Goal: Find specific page/section: Find specific page/section

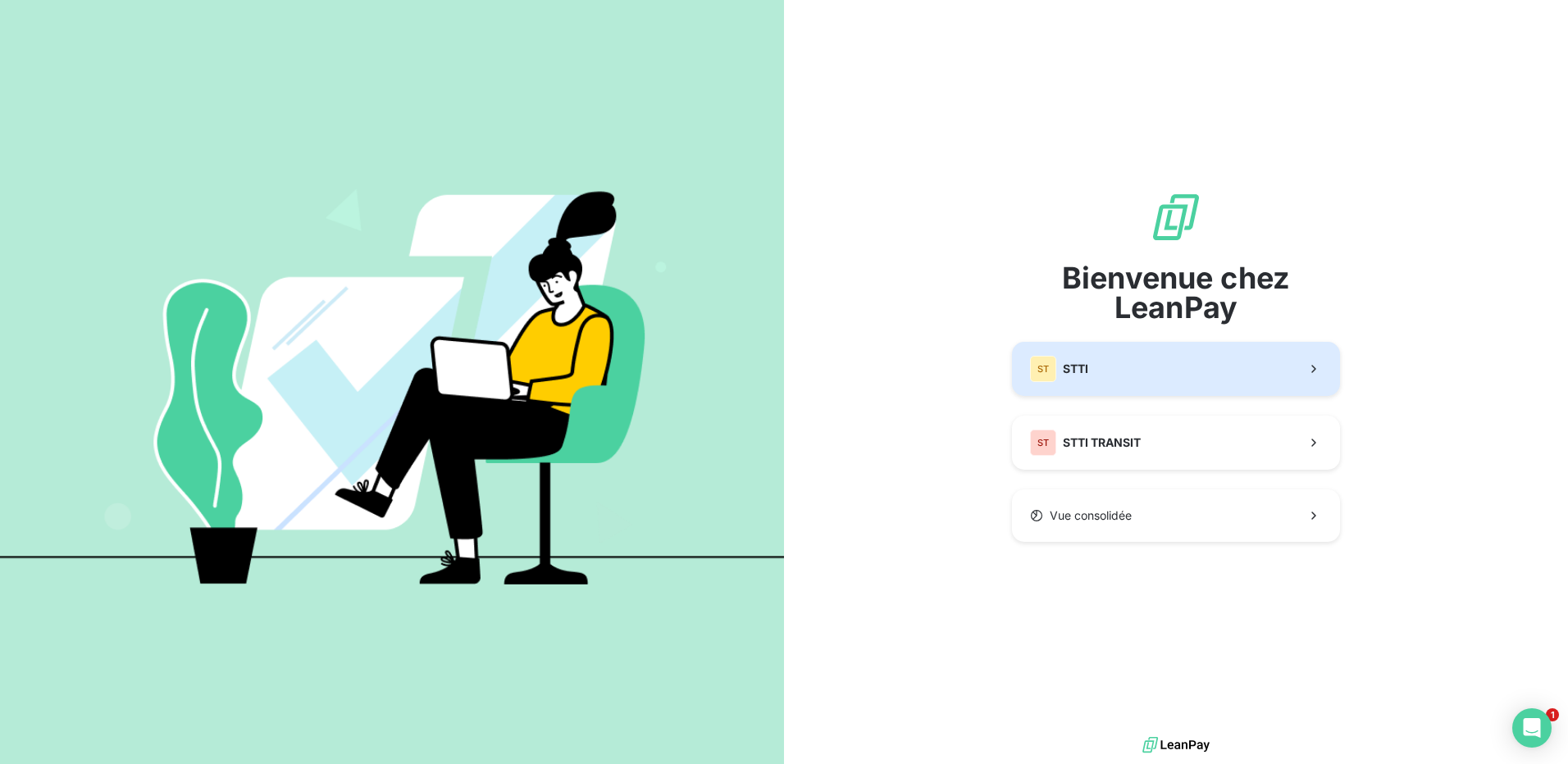
click at [1108, 370] on button "ST STTI" at bounding box center [1176, 369] width 328 height 54
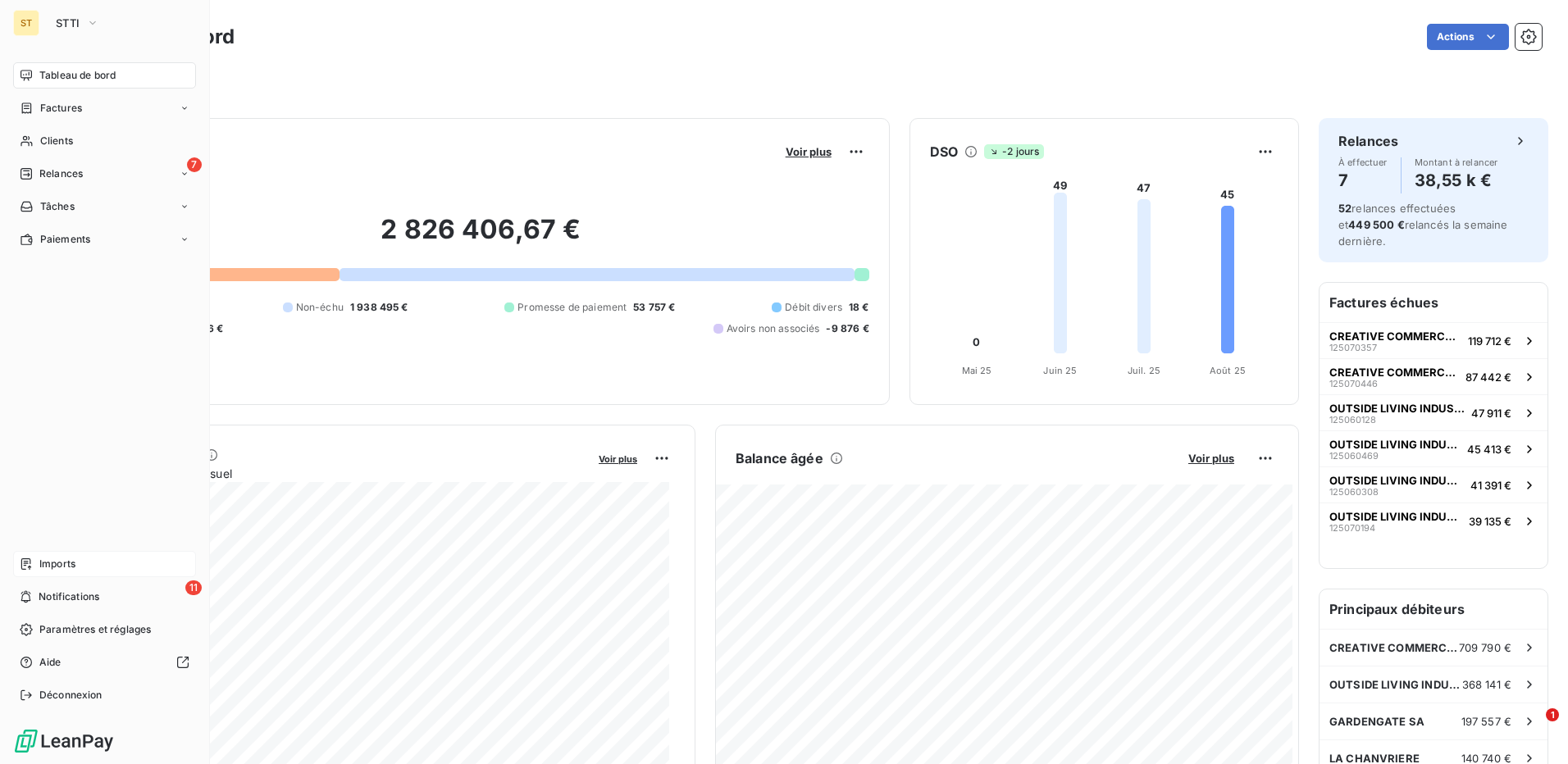
click at [54, 559] on span "Imports" at bounding box center [58, 564] width 36 height 15
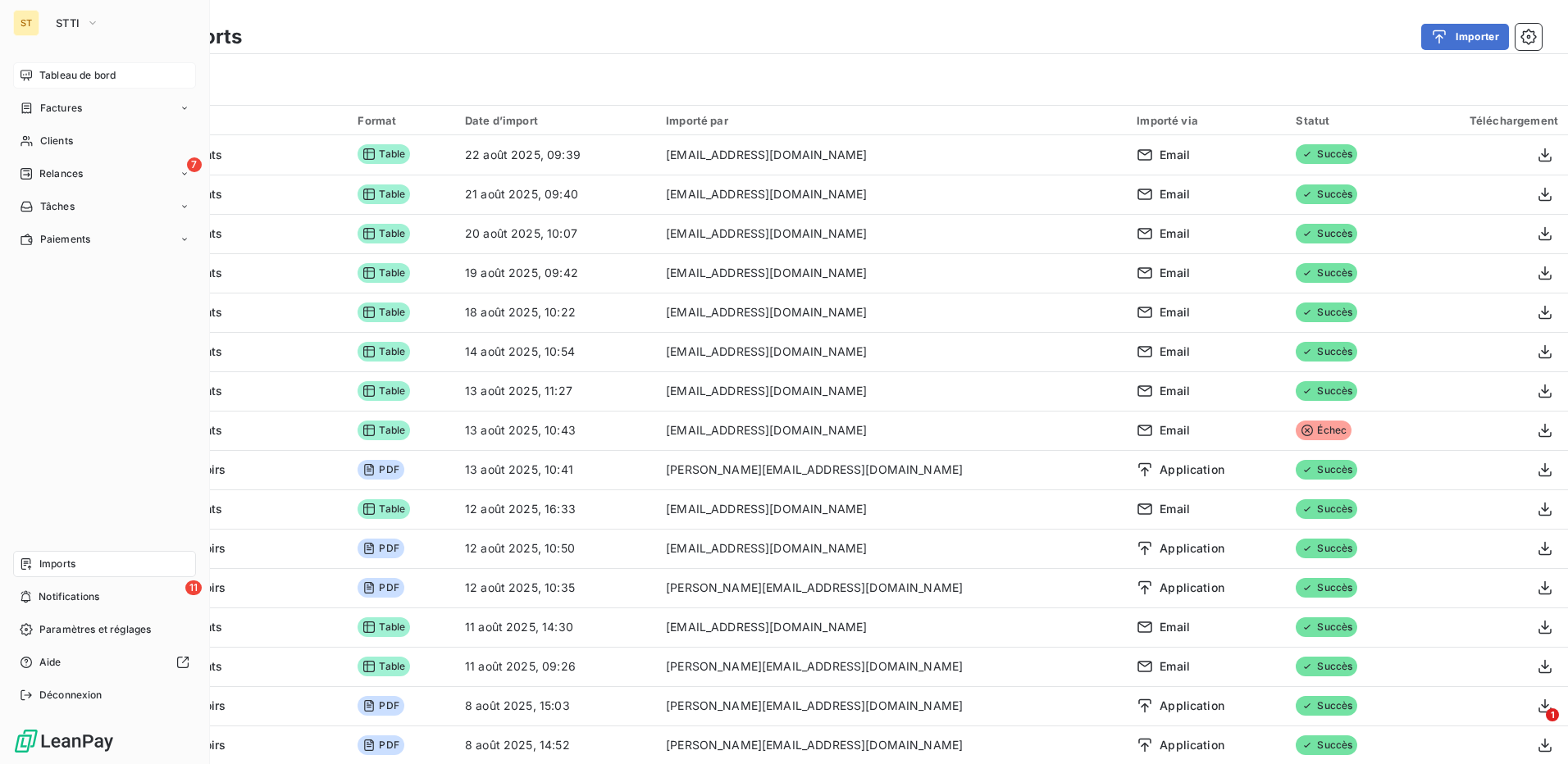
click at [102, 73] on span "Tableau de bord" at bounding box center [77, 76] width 76 height 15
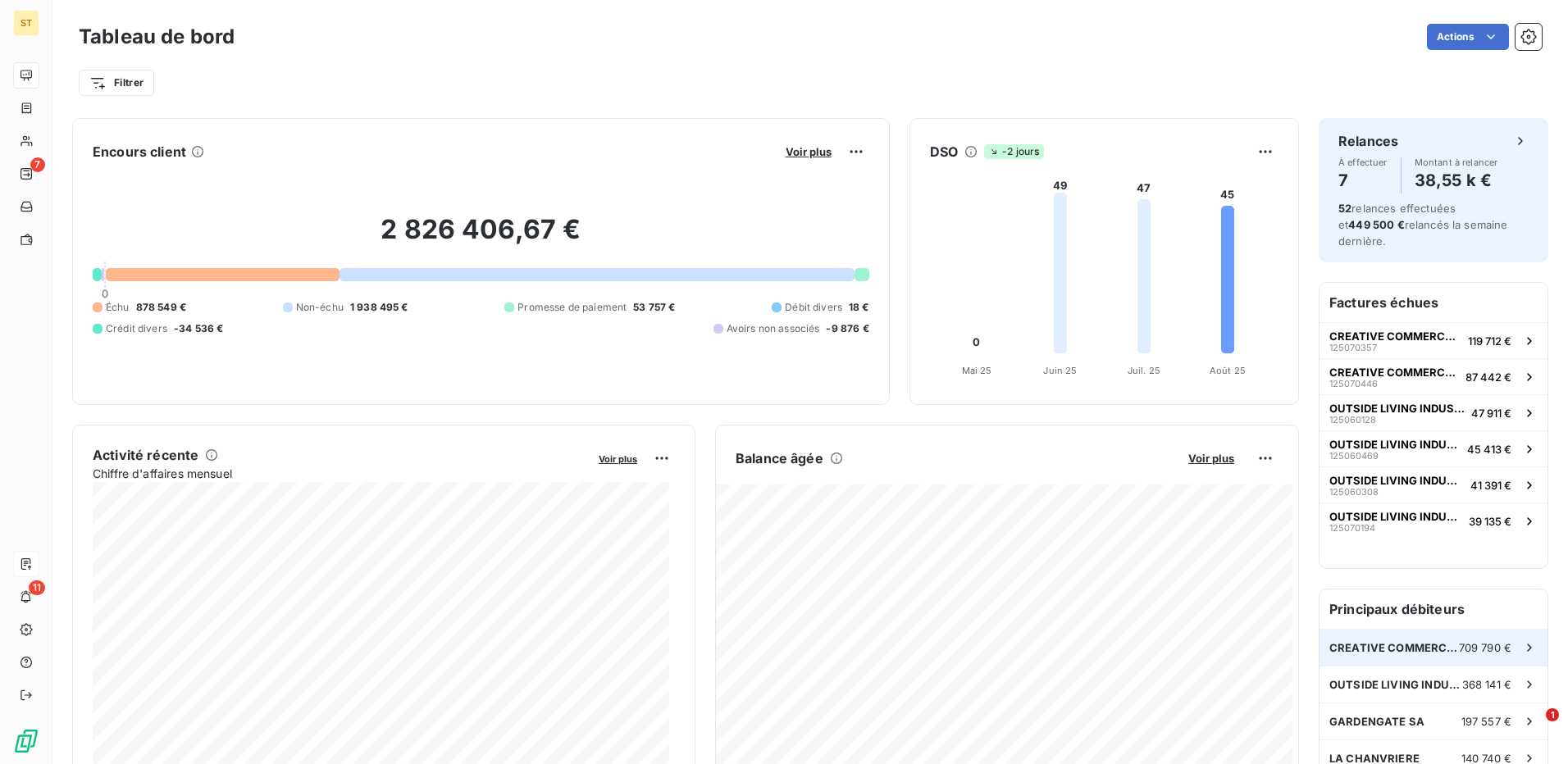
click at [1392, 650] on span "CREATIVE COMMERCE PARTNERS" at bounding box center [1395, 647] width 130 height 13
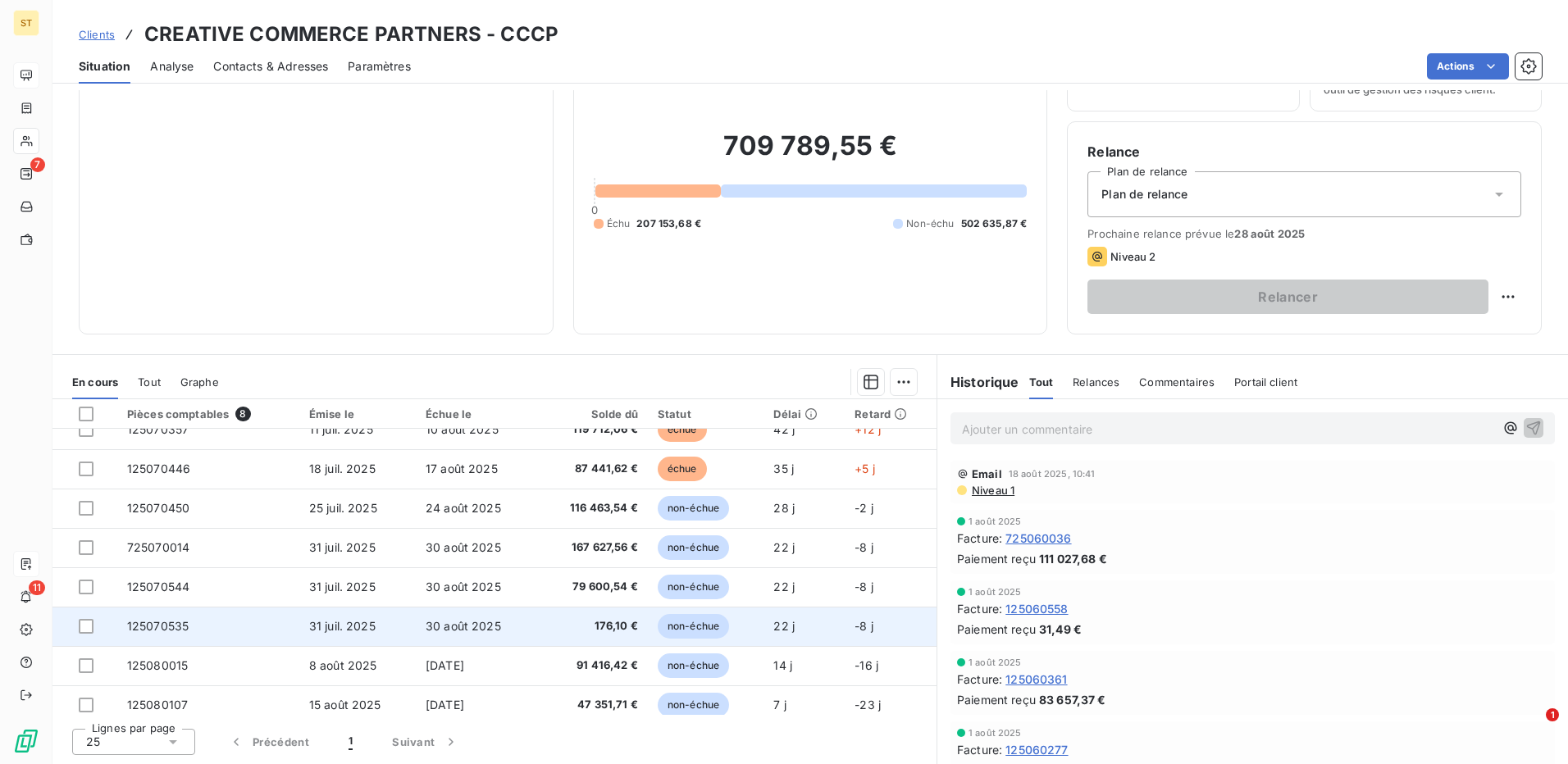
scroll to position [30, 0]
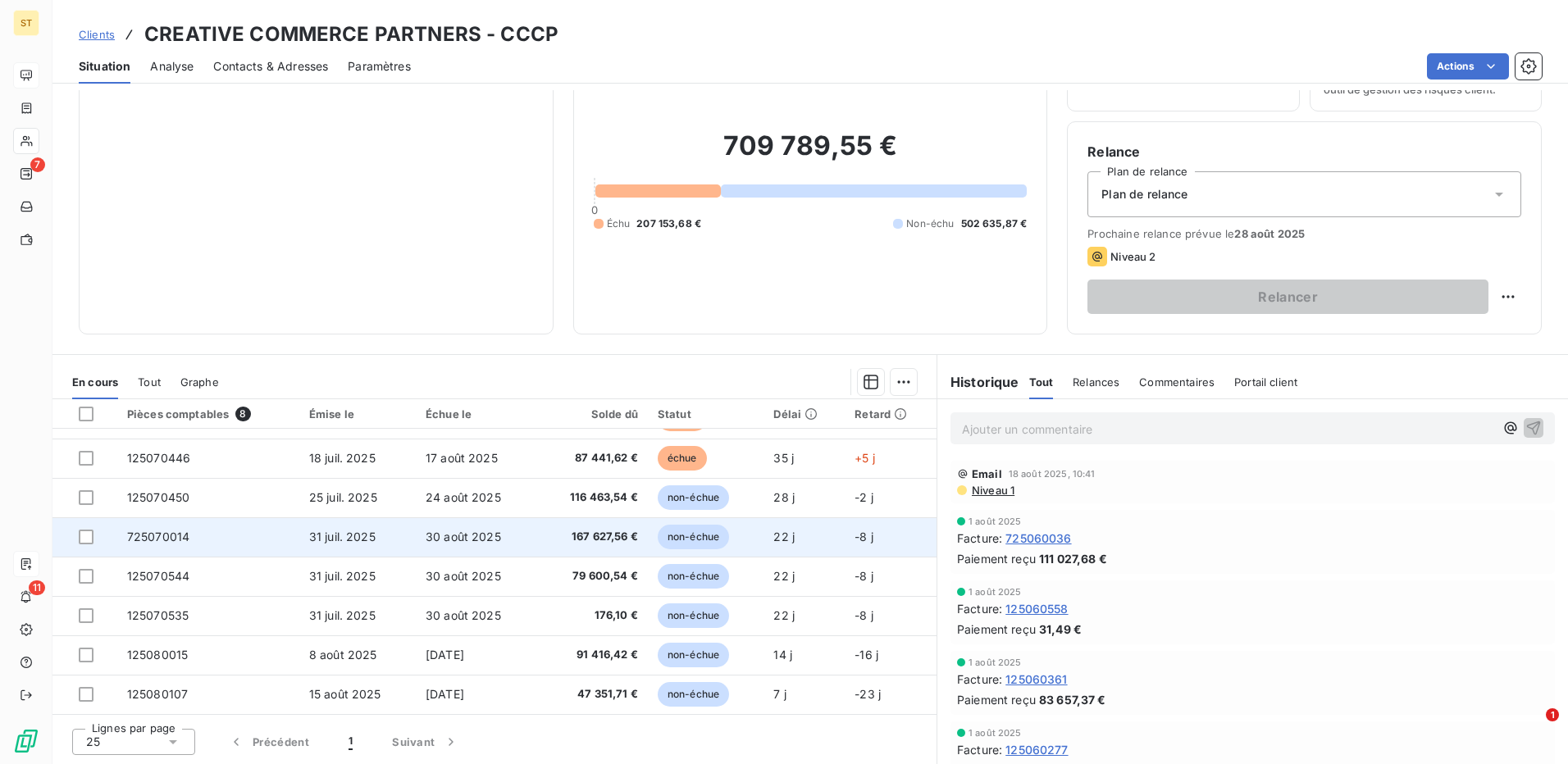
click at [593, 534] on span "167 627,56 €" at bounding box center [593, 537] width 92 height 16
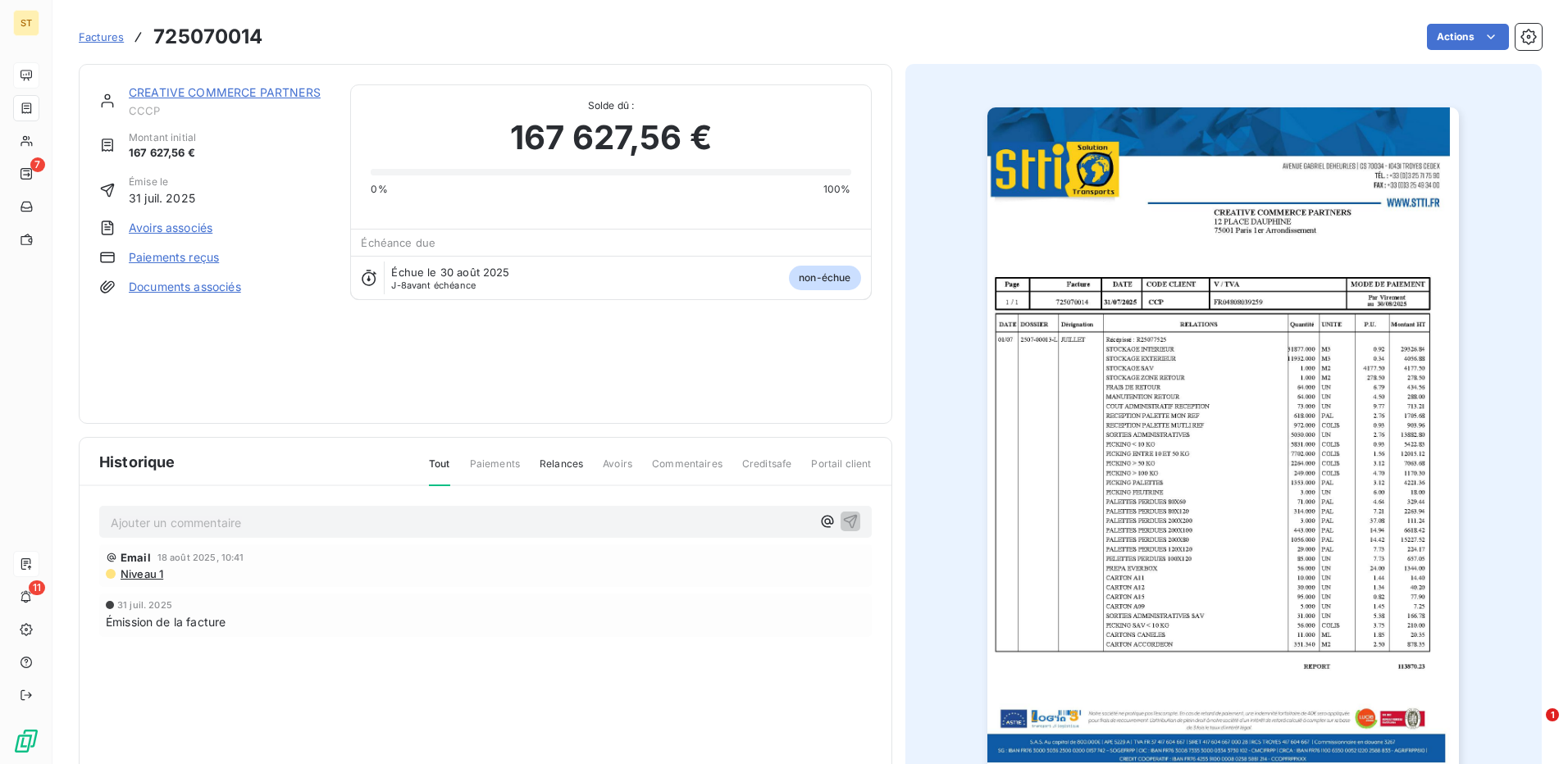
click at [1174, 369] on img "button" at bounding box center [1224, 441] width 472 height 667
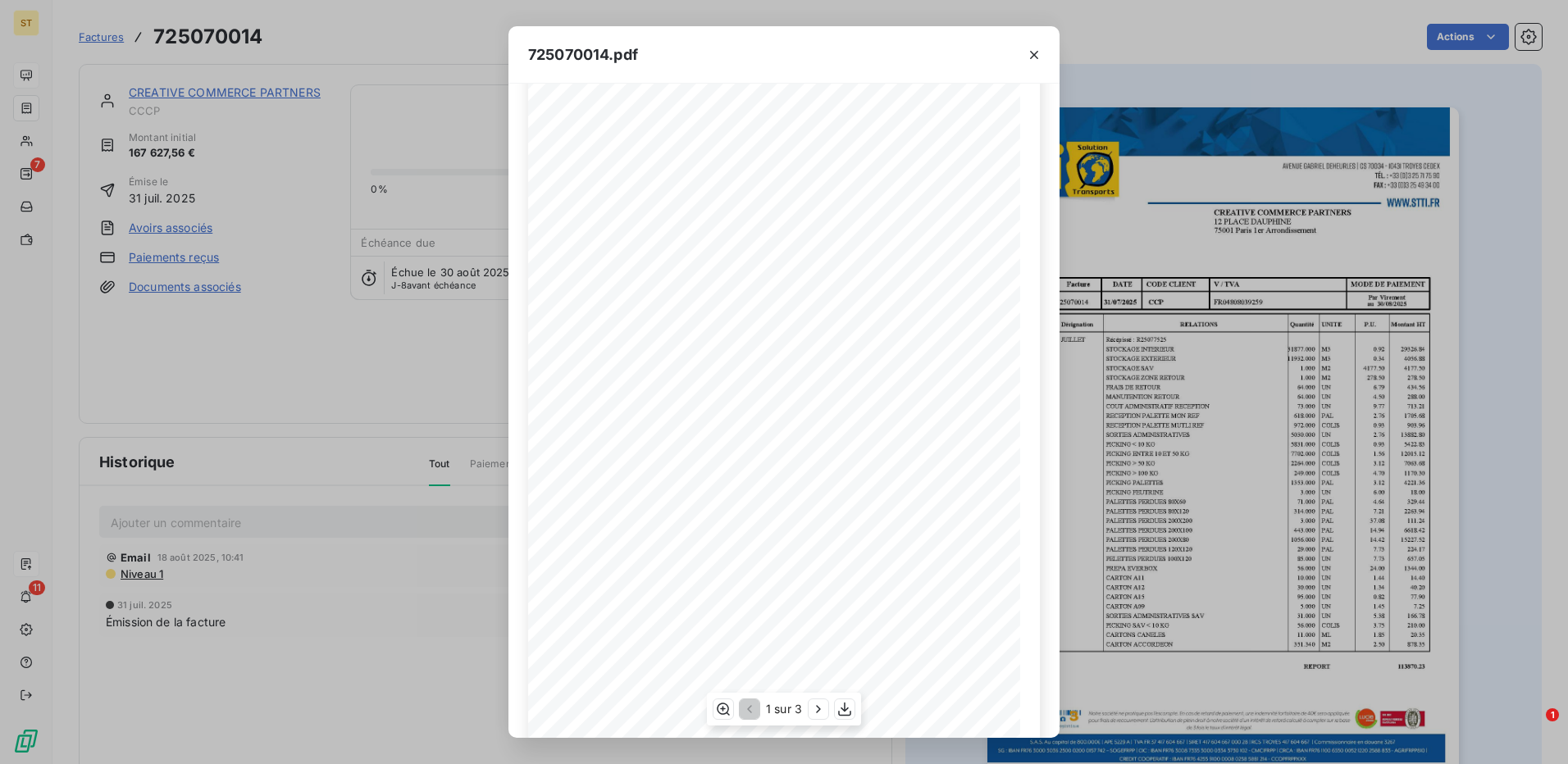
scroll to position [81, 0]
click at [820, 711] on icon "button" at bounding box center [819, 709] width 16 height 16
click at [743, 714] on icon "button" at bounding box center [748, 709] width 16 height 16
click at [1036, 52] on icon "button" at bounding box center [1034, 55] width 8 height 8
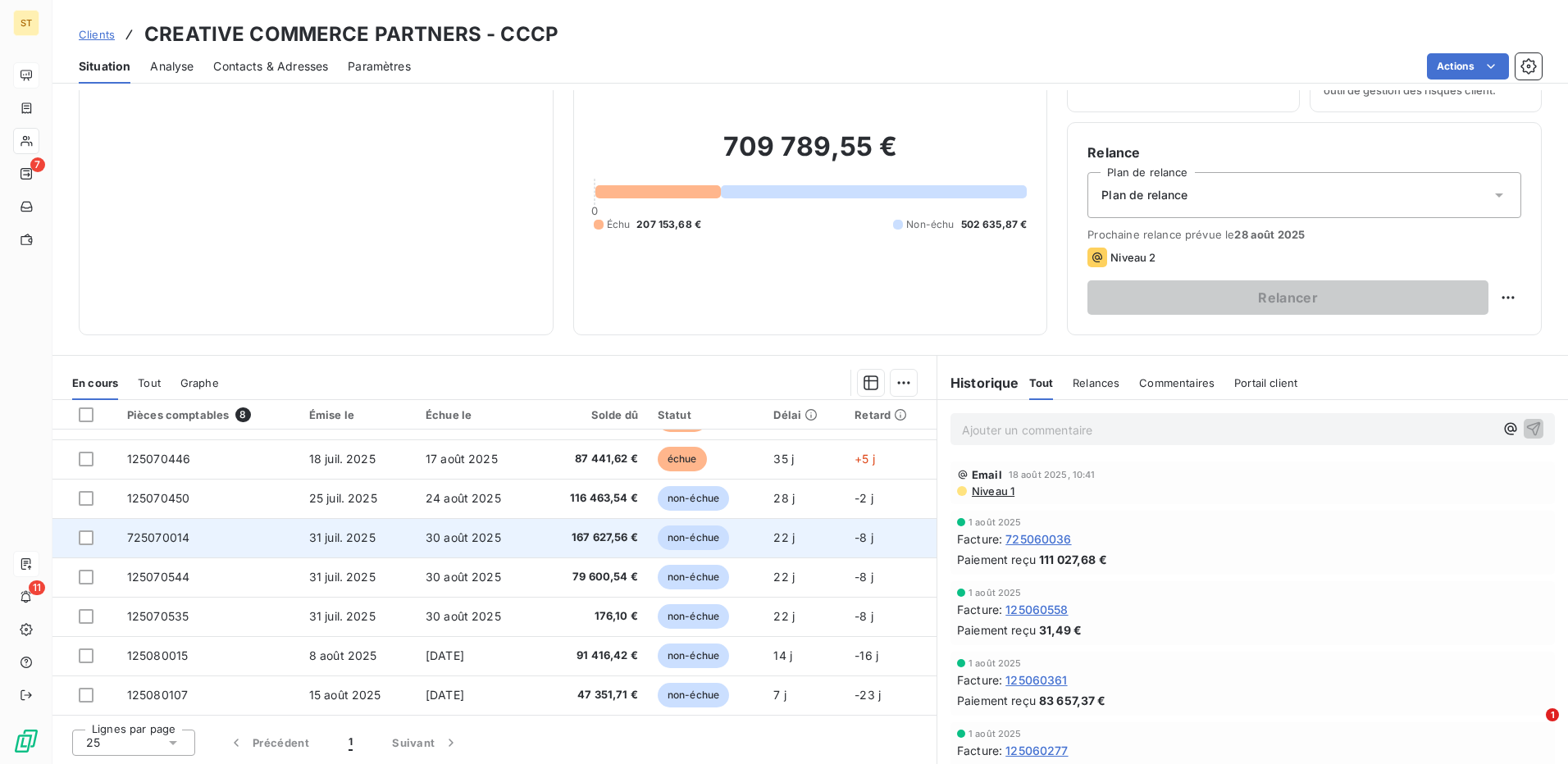
scroll to position [94, 0]
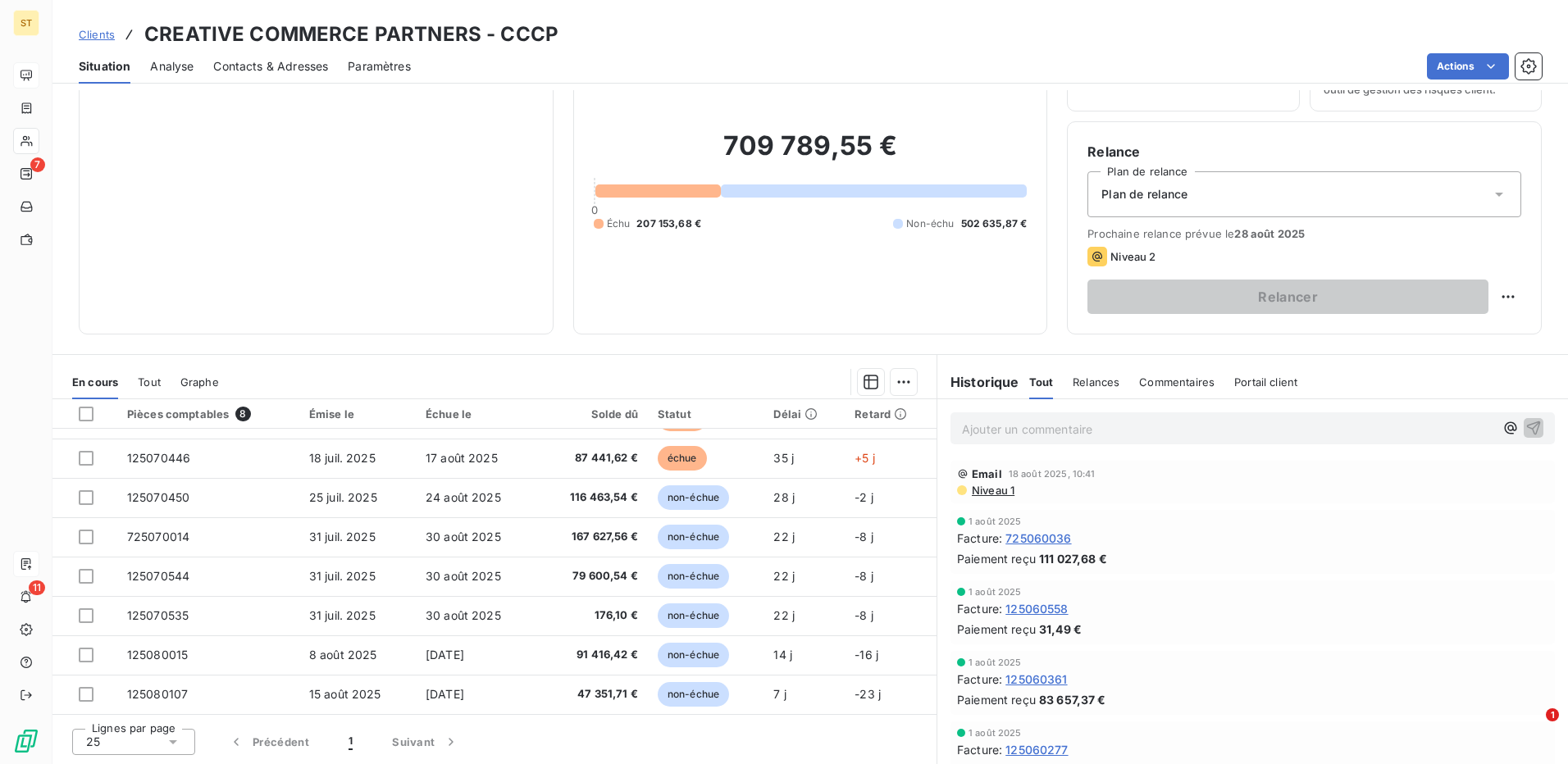
click at [975, 384] on h6 "Historique" at bounding box center [979, 382] width 82 height 20
click at [149, 381] on span "Tout" at bounding box center [150, 382] width 23 height 13
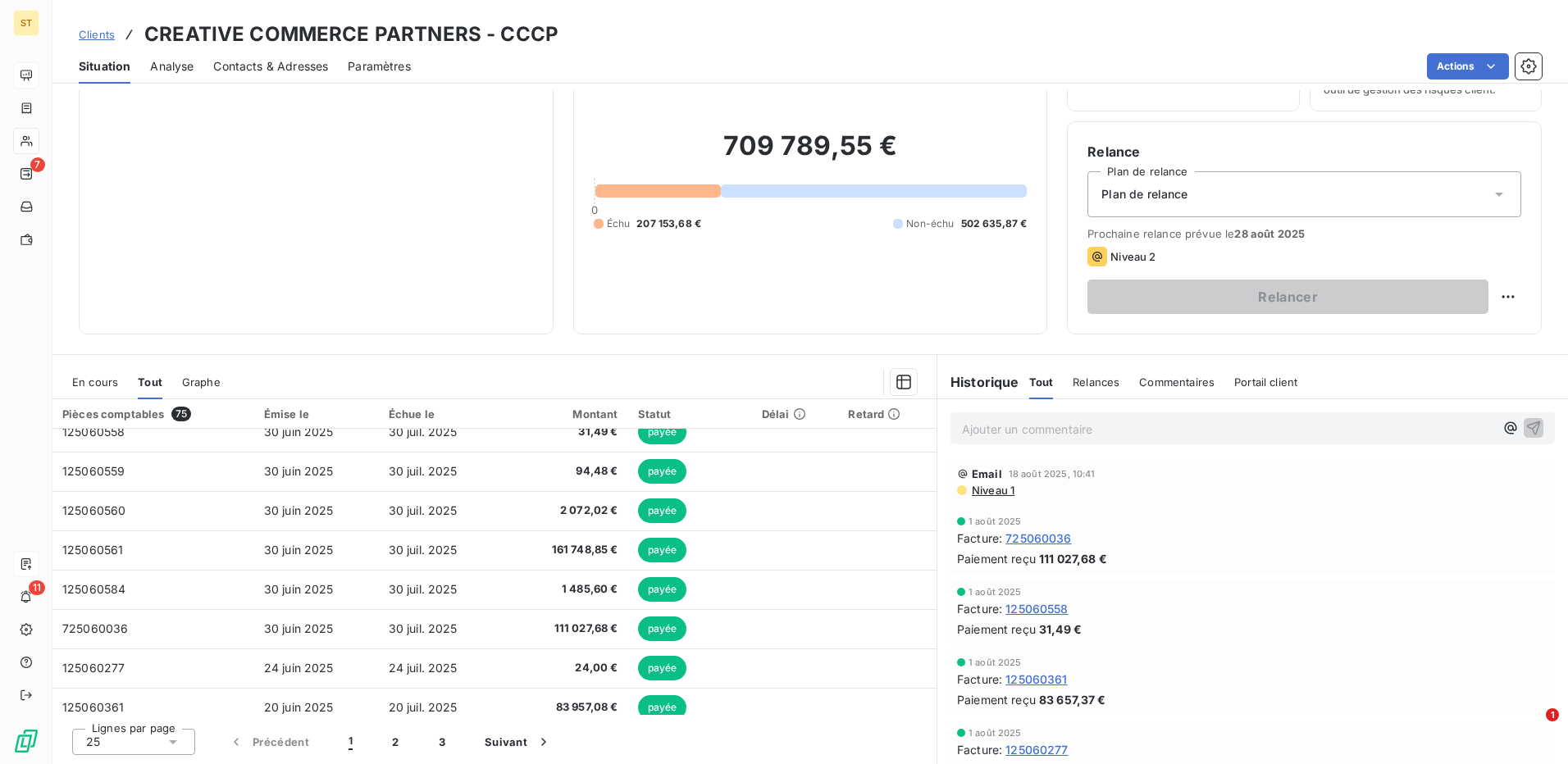
scroll to position [492, 0]
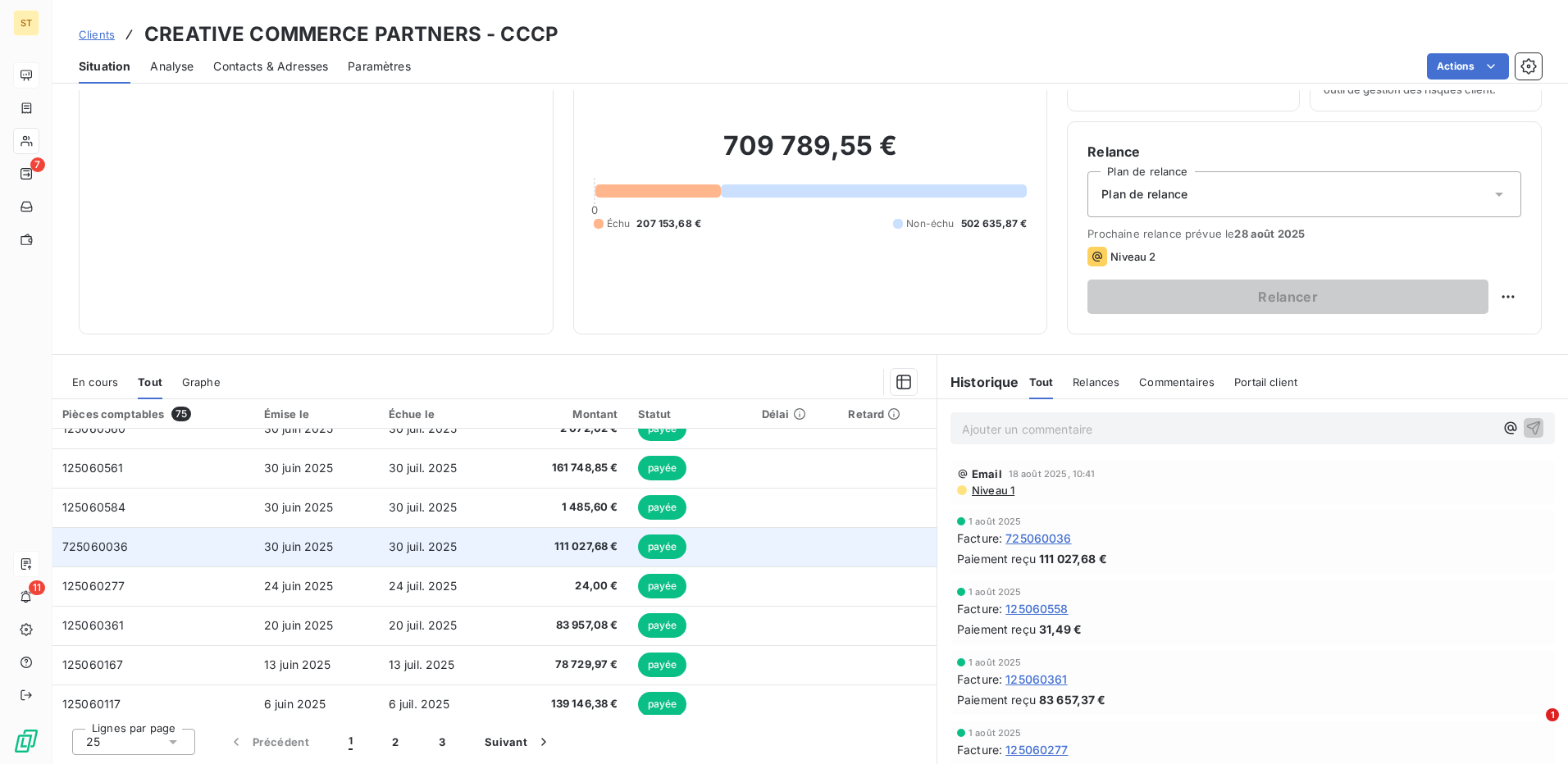
click at [459, 550] on td "30 juil. 2025" at bounding box center [443, 547] width 129 height 39
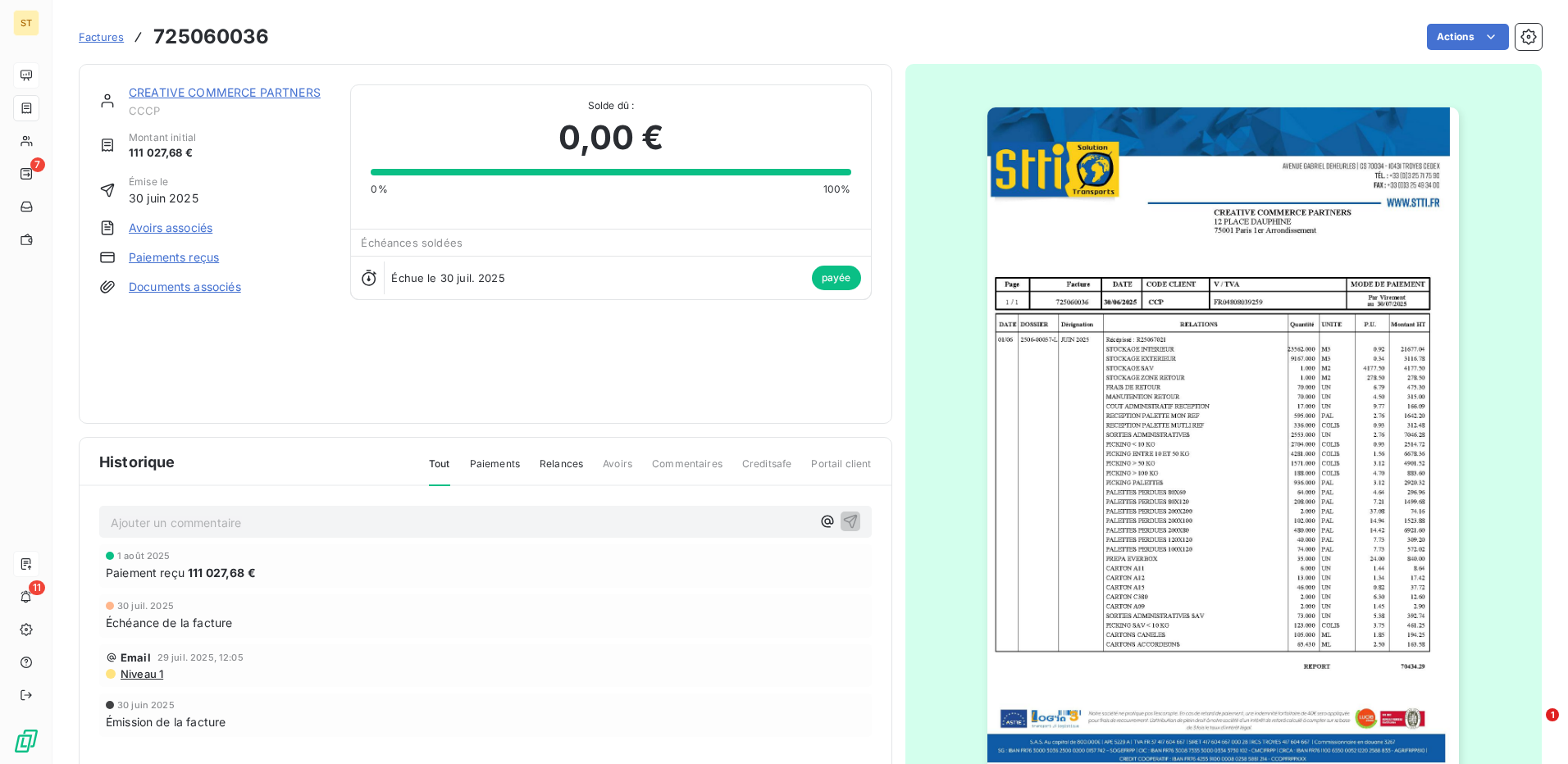
click at [1104, 379] on img "button" at bounding box center [1224, 441] width 472 height 667
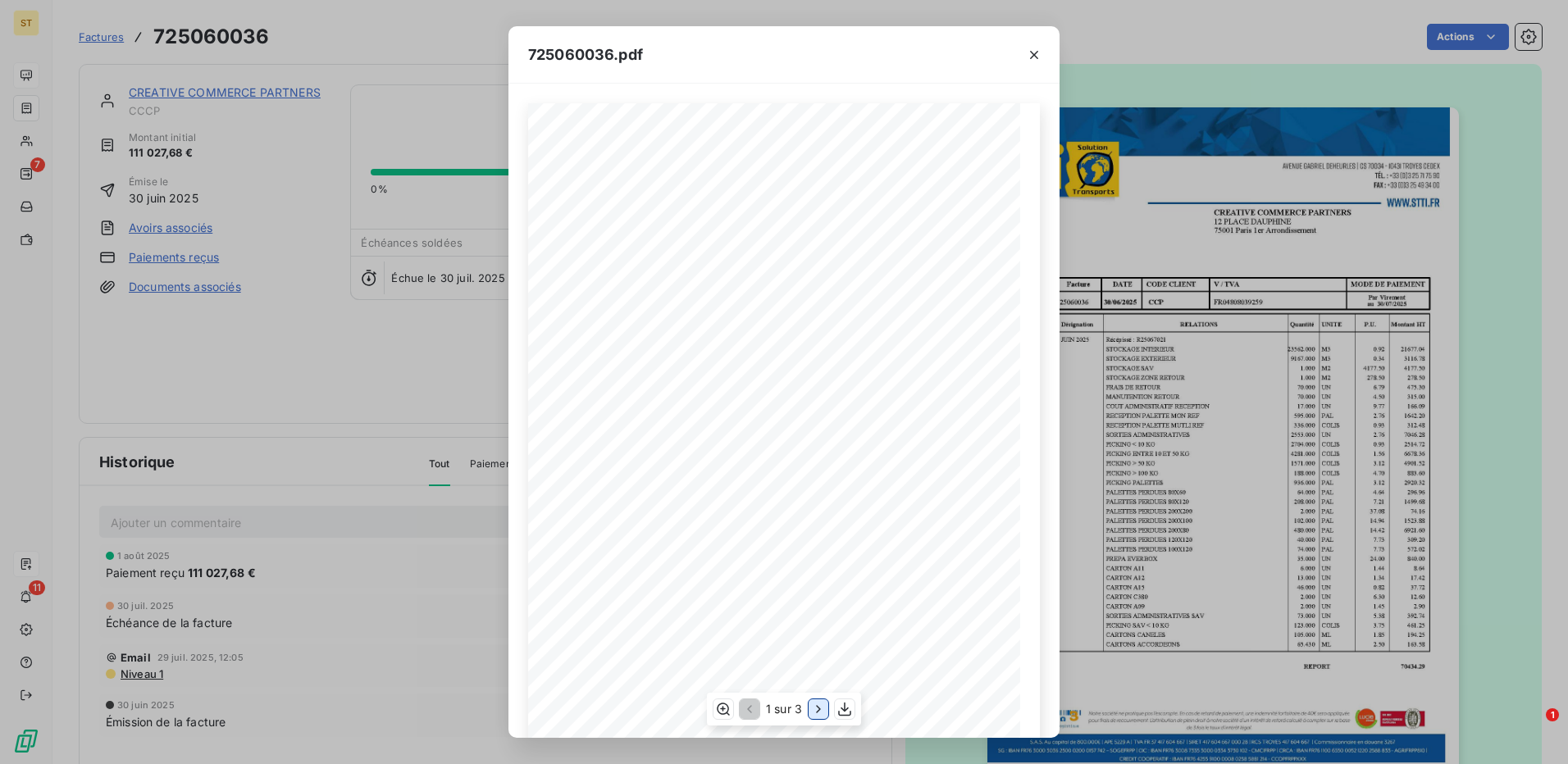
click at [819, 706] on icon "button" at bounding box center [819, 709] width 16 height 16
click at [819, 706] on icon "button" at bounding box center [819, 709] width 4 height 7
click at [1032, 55] on icon "button" at bounding box center [1035, 55] width 16 height 16
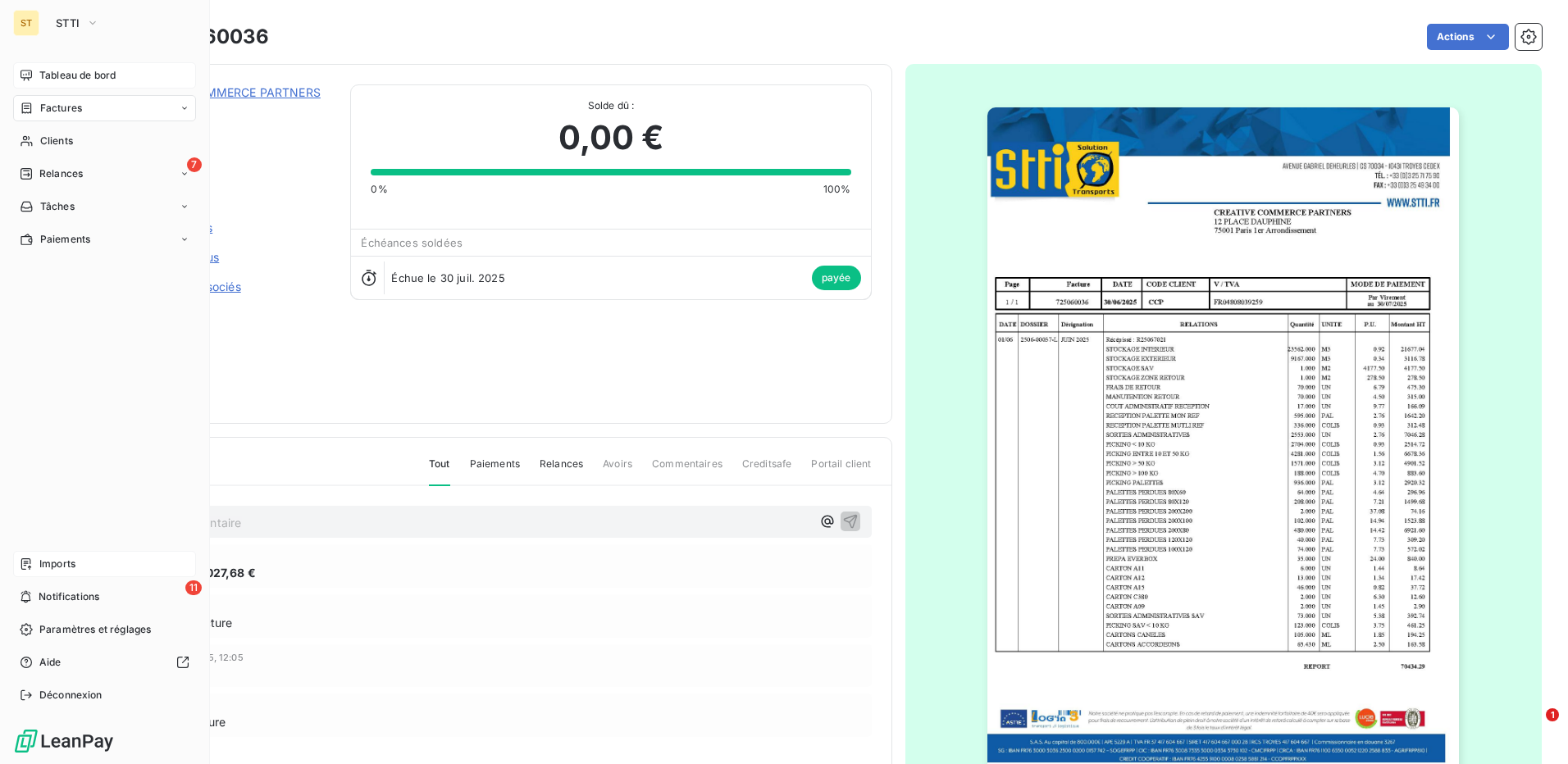
click at [26, 71] on icon at bounding box center [26, 75] width 12 height 11
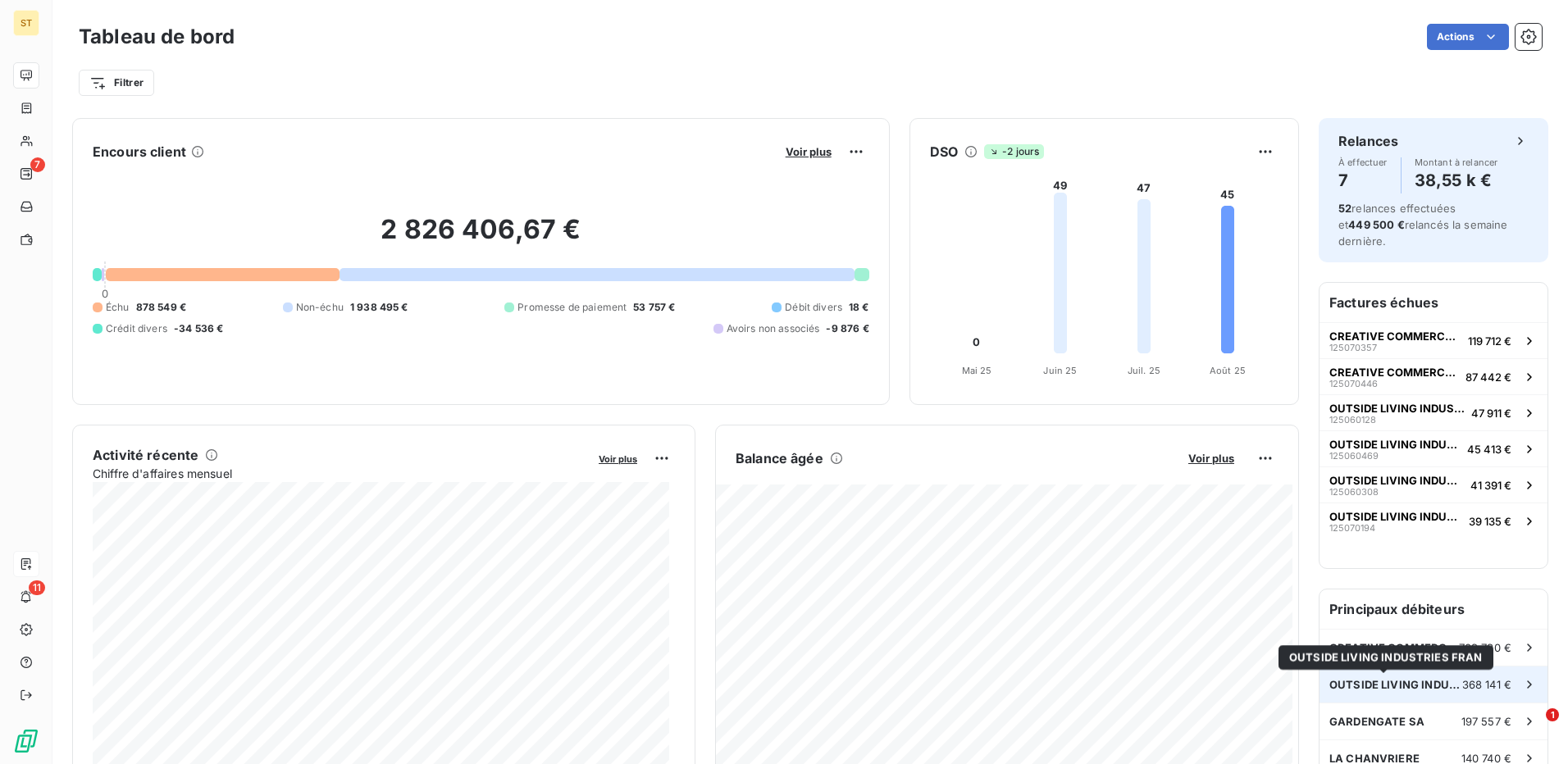
click at [1423, 680] on span "OUTSIDE LIVING INDUSTRIES FRAN" at bounding box center [1396, 684] width 133 height 13
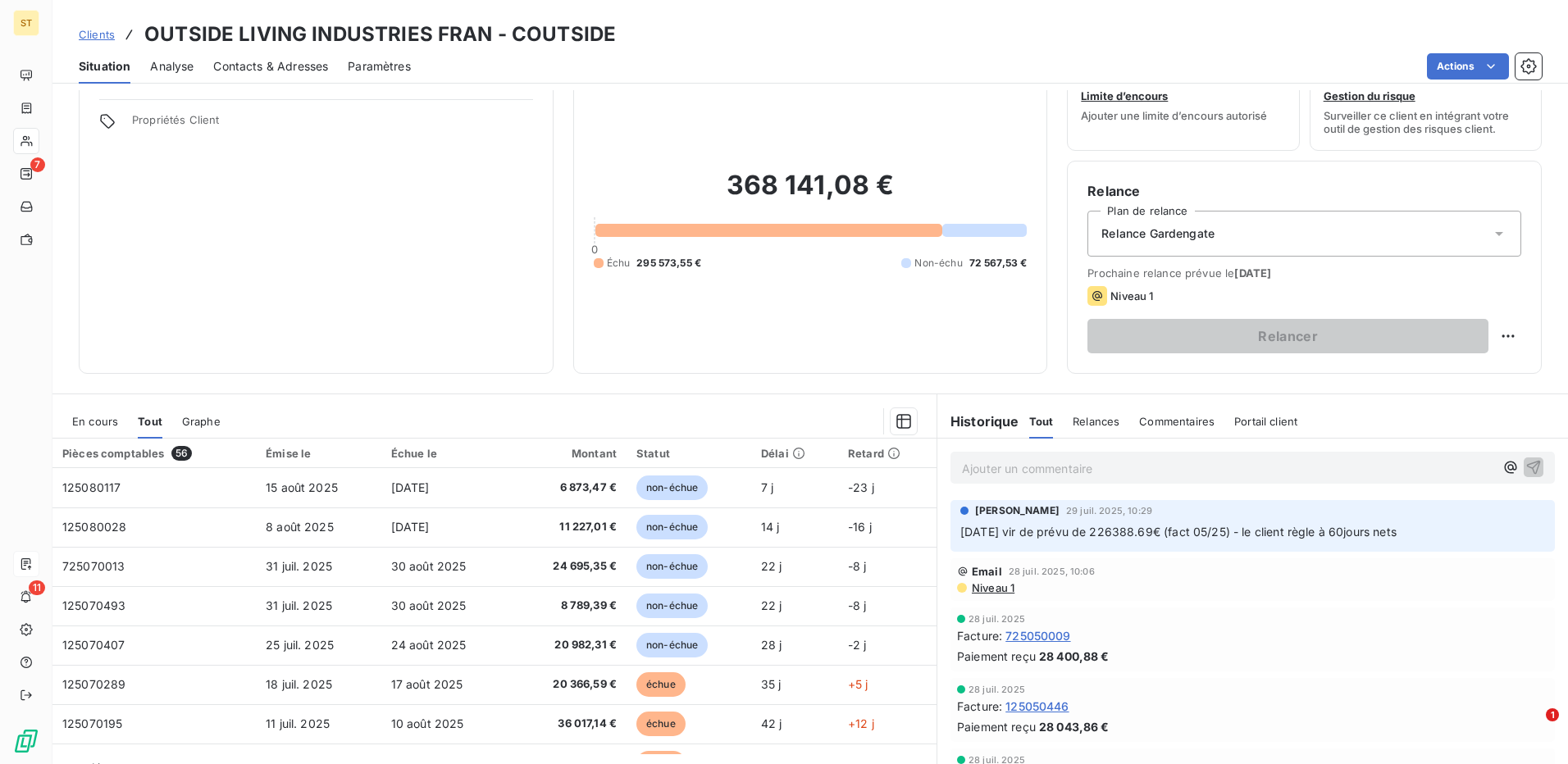
scroll to position [94, 0]
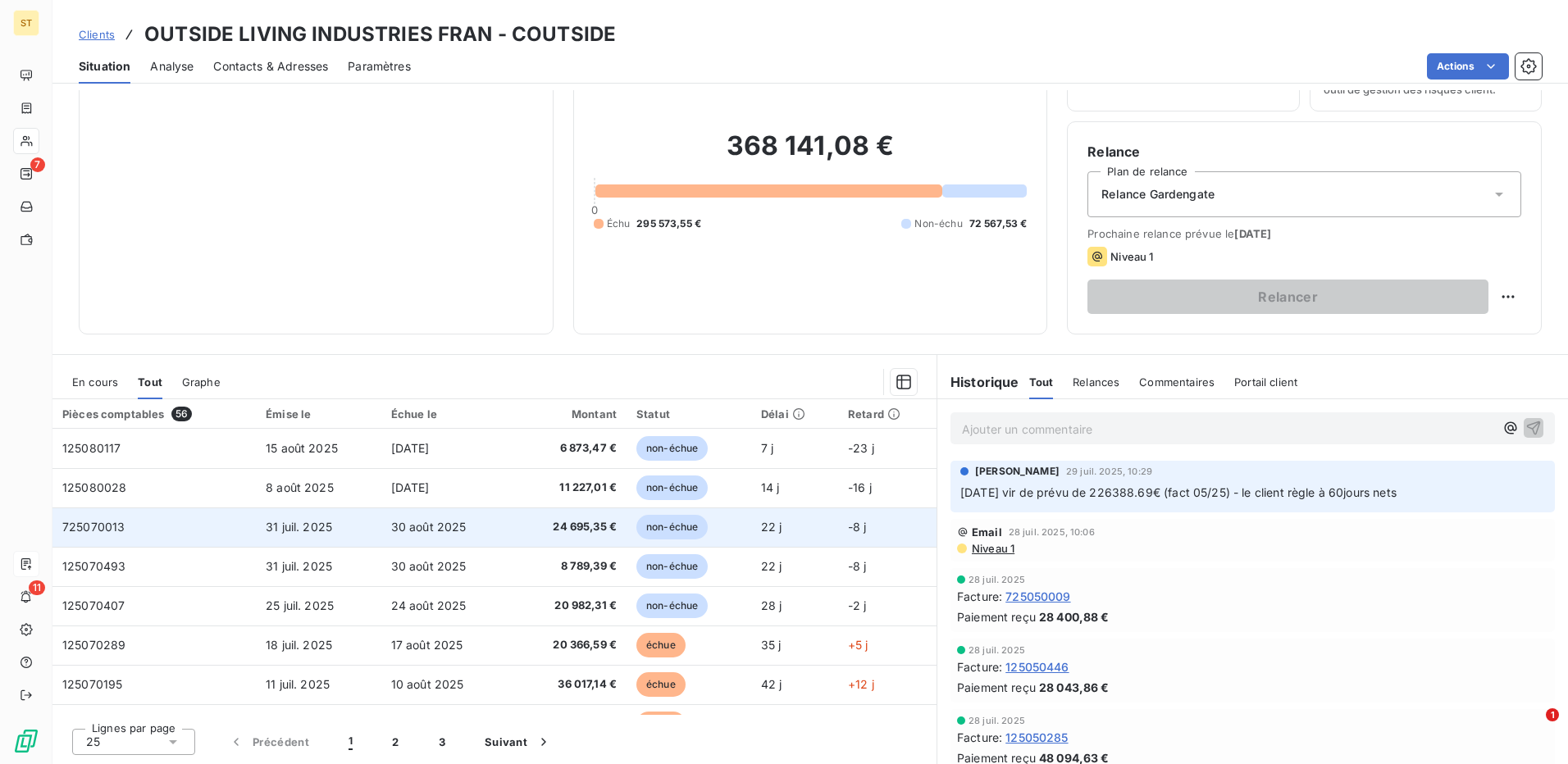
click at [574, 530] on span "24 695,35 €" at bounding box center [569, 527] width 96 height 16
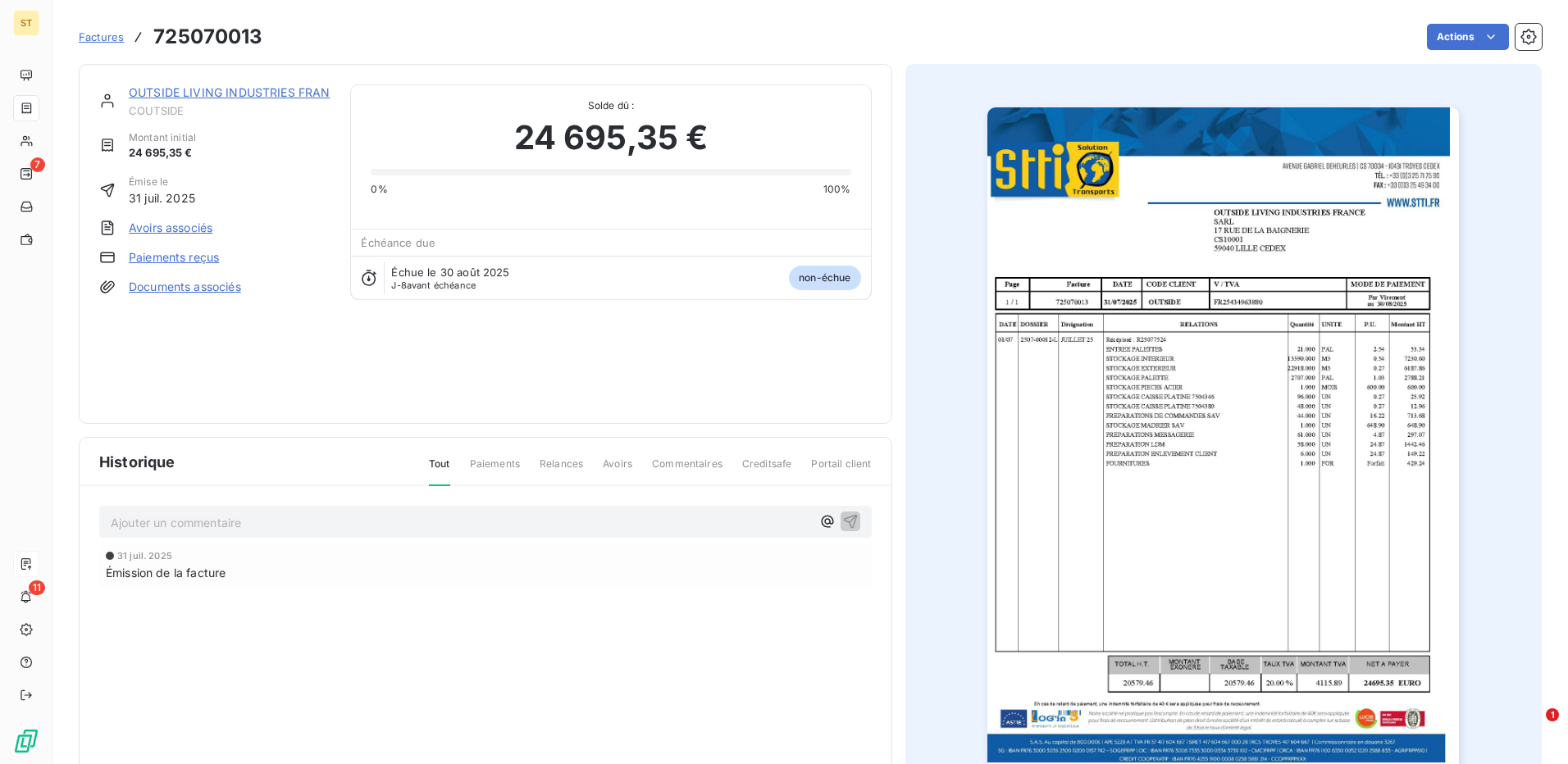
click at [1247, 372] on img "button" at bounding box center [1224, 441] width 472 height 667
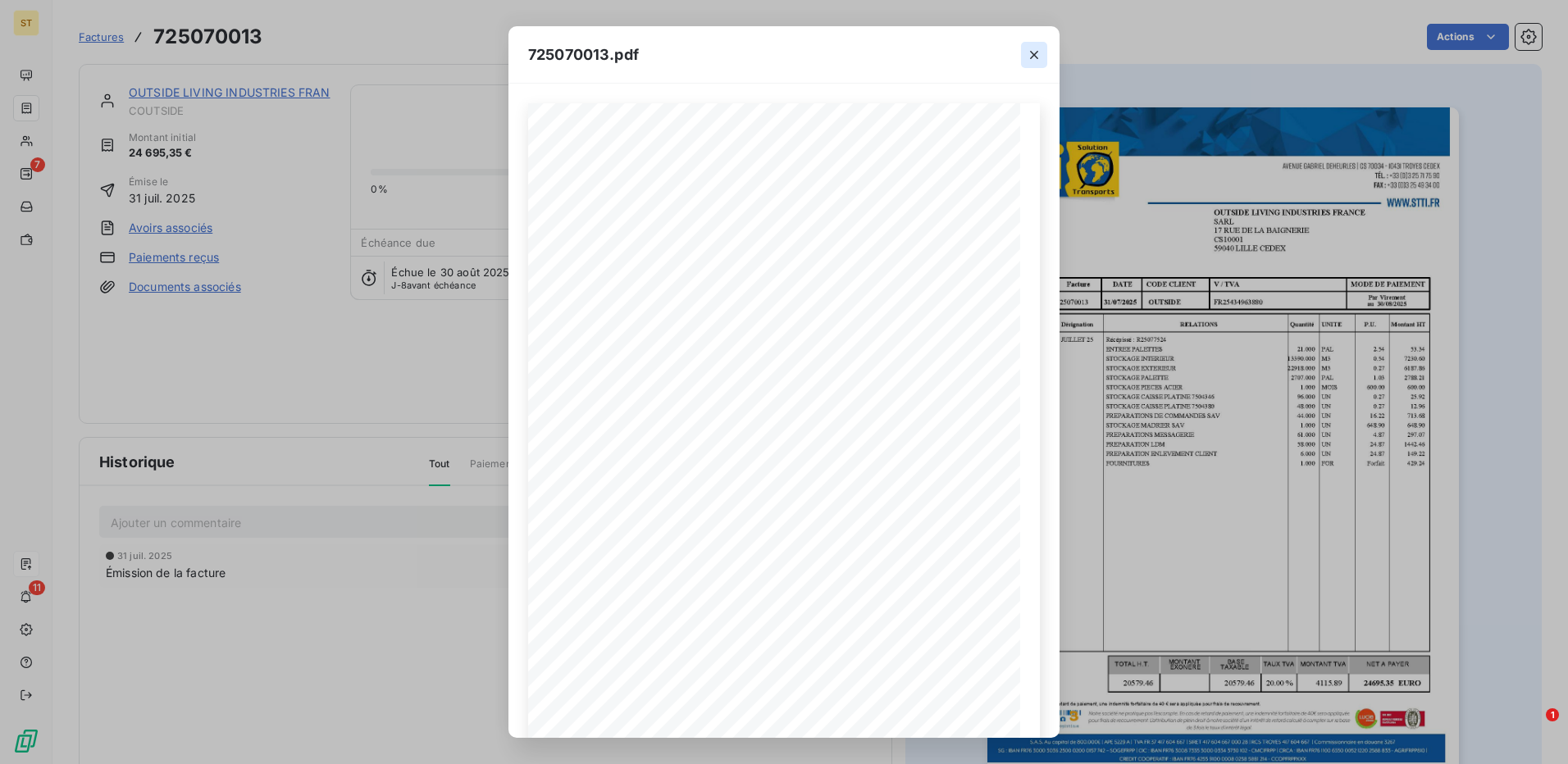
click at [1040, 55] on icon "button" at bounding box center [1035, 55] width 16 height 16
